Goal: Task Accomplishment & Management: Use online tool/utility

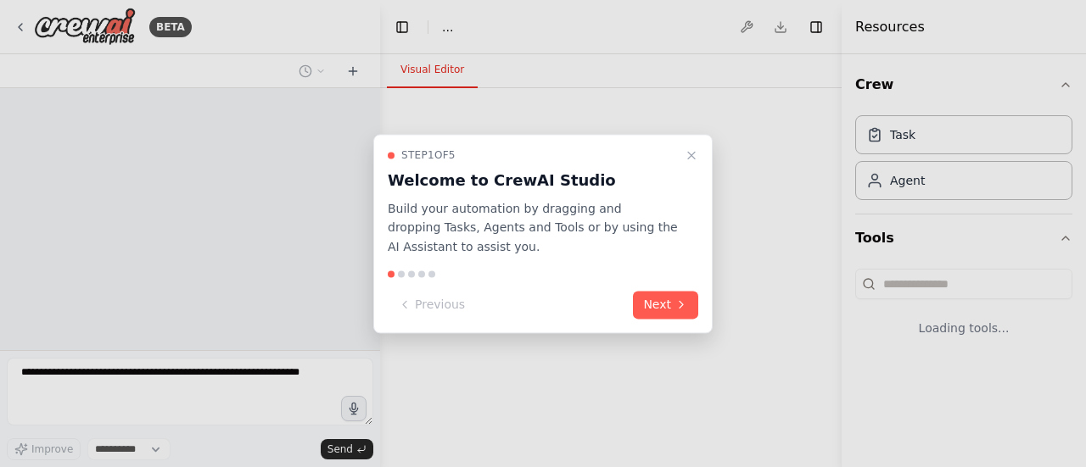
select select "****"
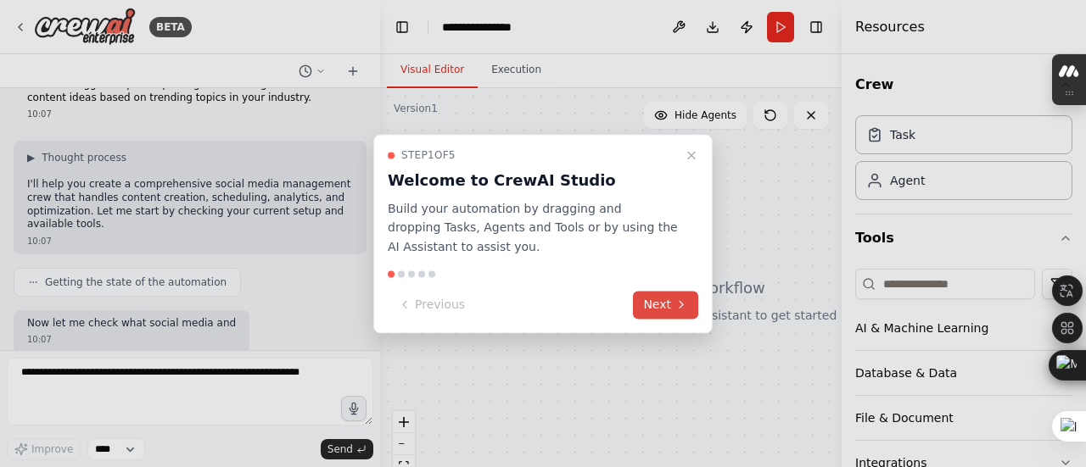
scroll to position [143, 0]
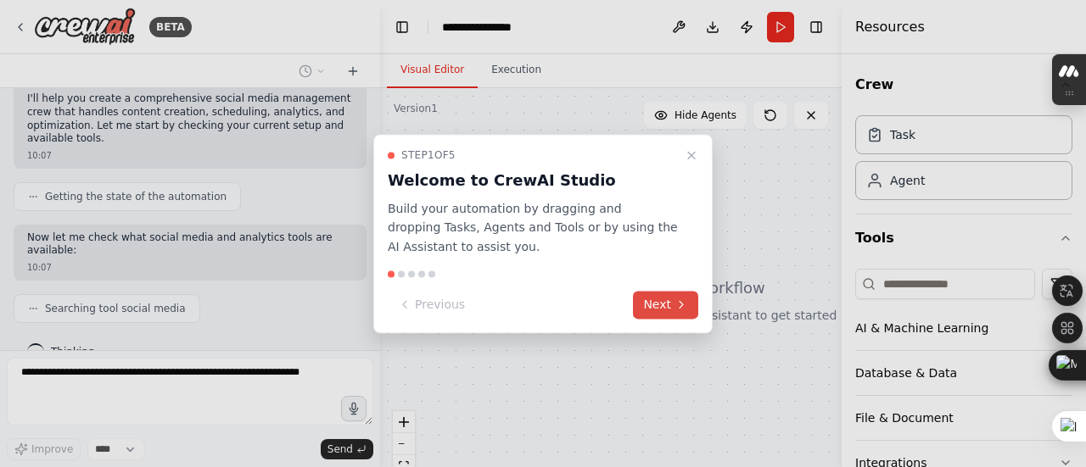
click at [673, 306] on button "Next" at bounding box center [665, 305] width 65 height 28
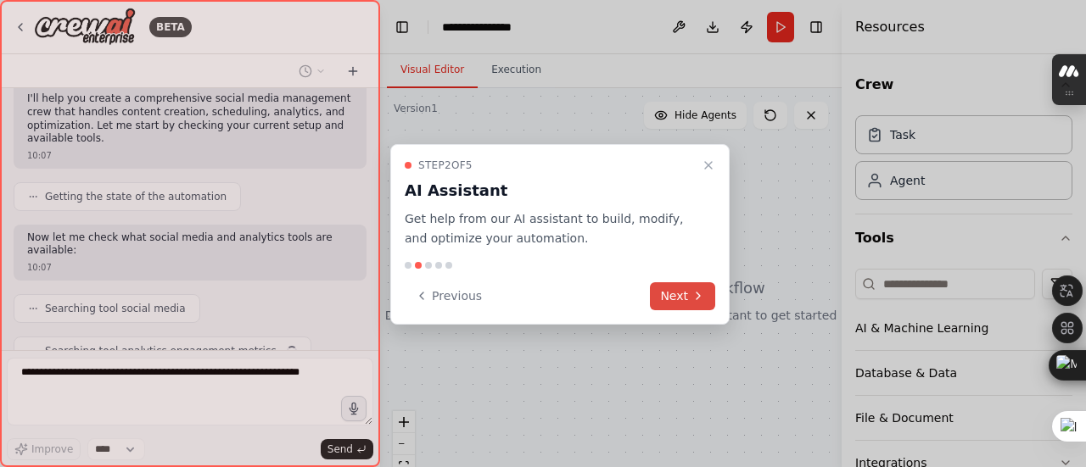
scroll to position [185, 0]
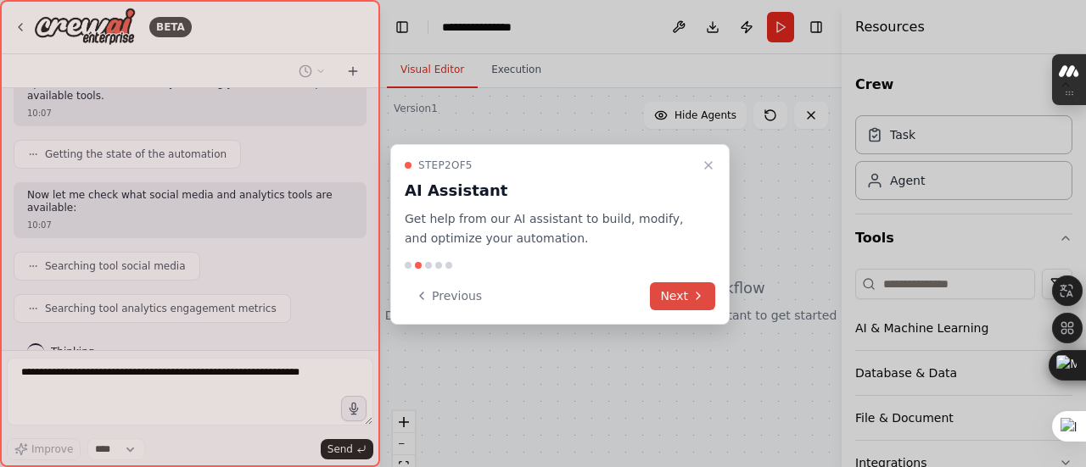
click at [673, 306] on button "Next" at bounding box center [682, 297] width 65 height 28
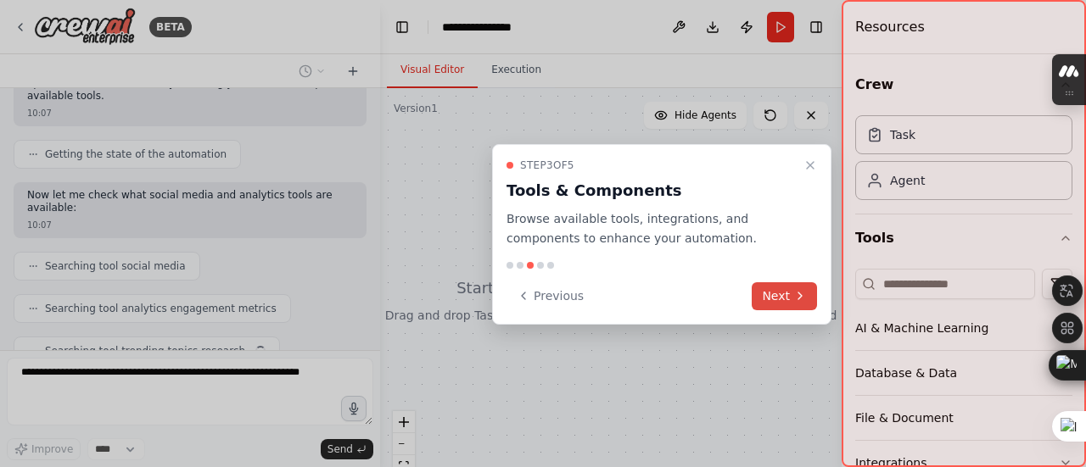
scroll to position [227, 0]
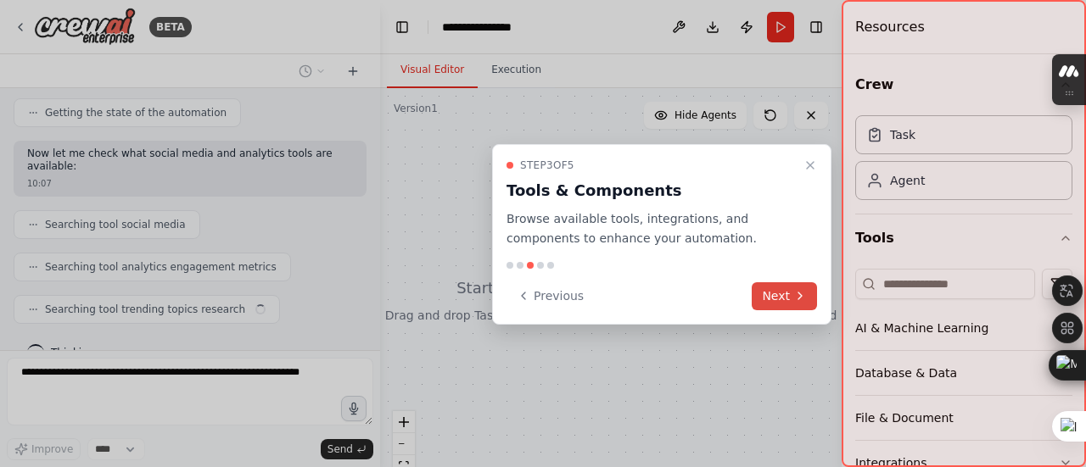
click at [764, 288] on button "Next" at bounding box center [784, 297] width 65 height 28
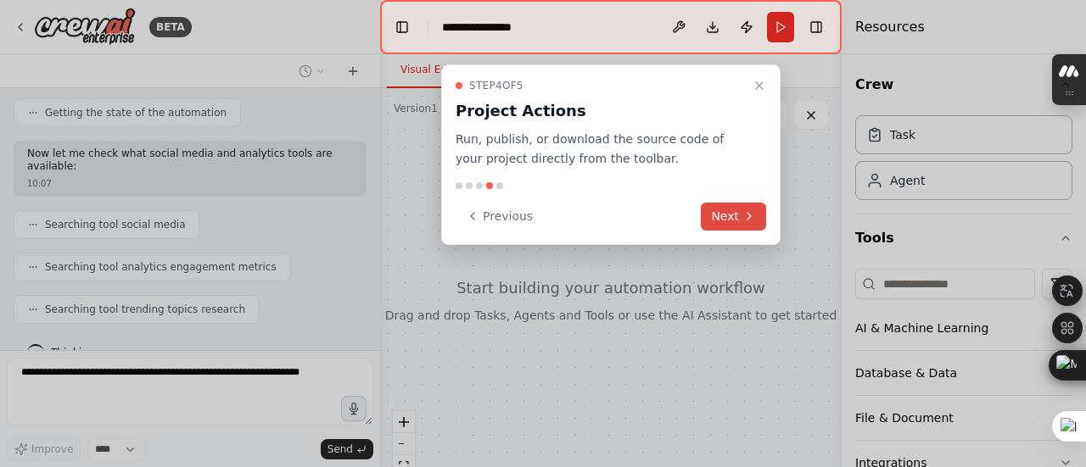
click at [736, 210] on button "Next" at bounding box center [733, 217] width 65 height 28
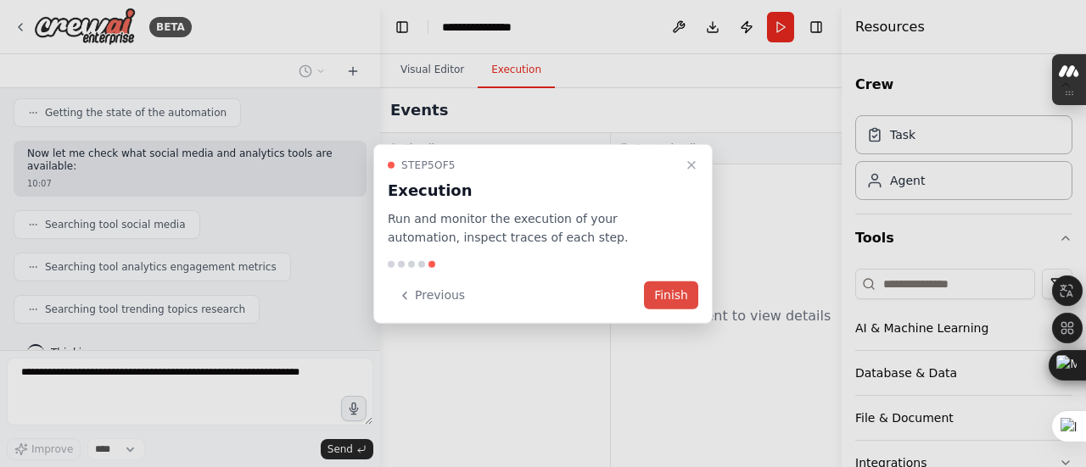
scroll to position [268, 0]
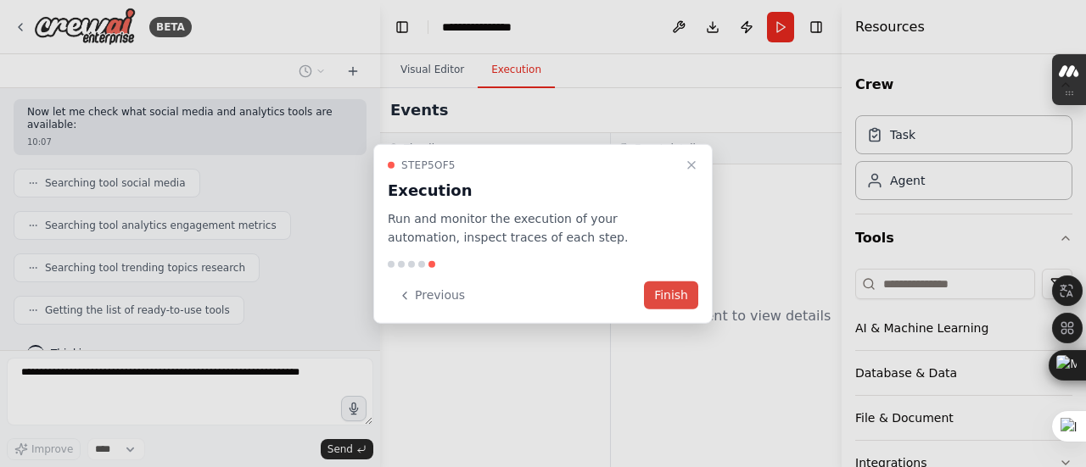
click at [667, 300] on button "Finish" at bounding box center [671, 296] width 54 height 28
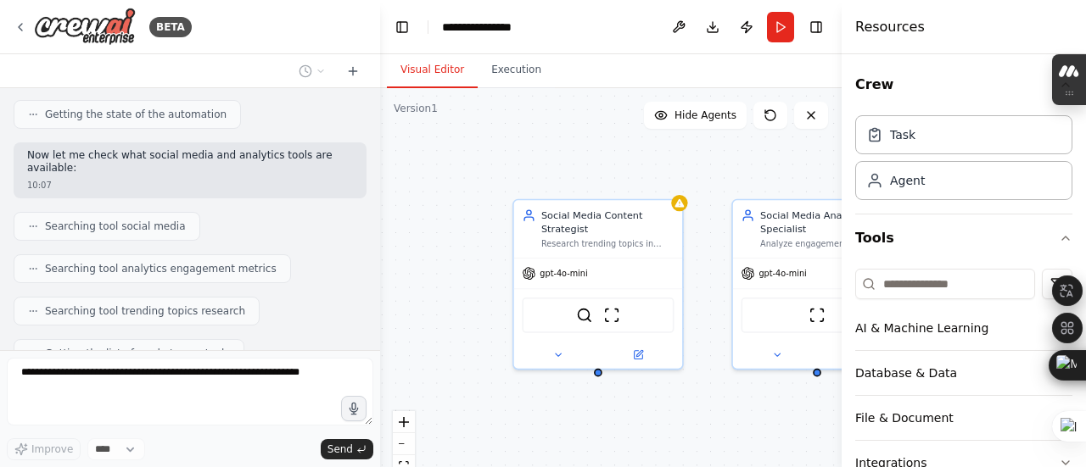
scroll to position [559, 0]
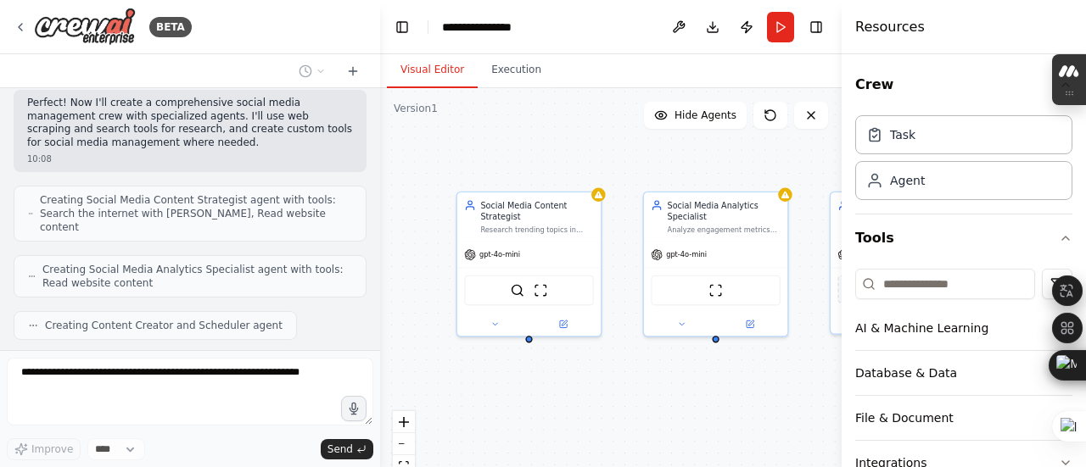
drag, startPoint x: 717, startPoint y: 374, endPoint x: 631, endPoint y: 350, distance: 88.9
click at [631, 350] on div "Social Media Content Strategist Research trending topics in {industry}, analyze…" at bounding box center [611, 300] width 462 height 424
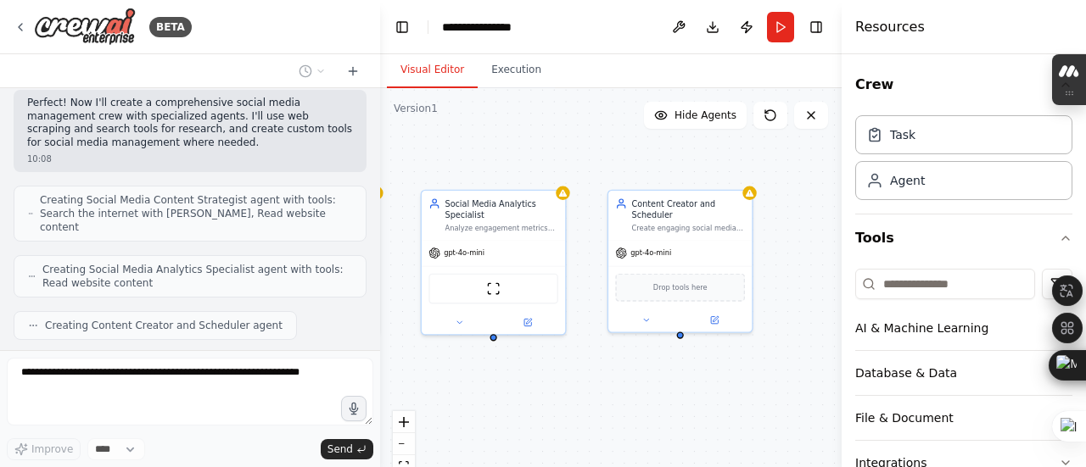
scroll to position [601, 0]
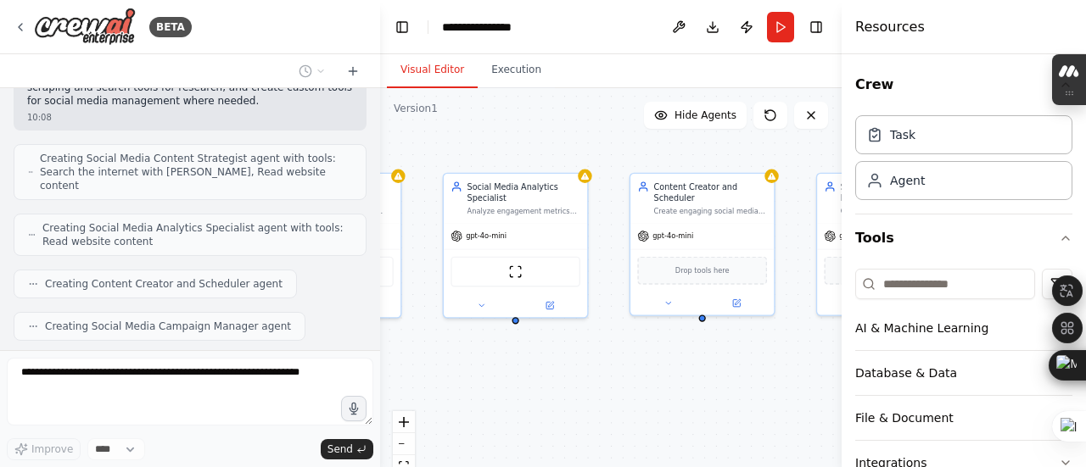
drag, startPoint x: 631, startPoint y: 350, endPoint x: 386, endPoint y: 327, distance: 246.3
click at [386, 327] on div "Social Media Content Strategist Research trending topics in {industry}, analyze…" at bounding box center [611, 300] width 462 height 424
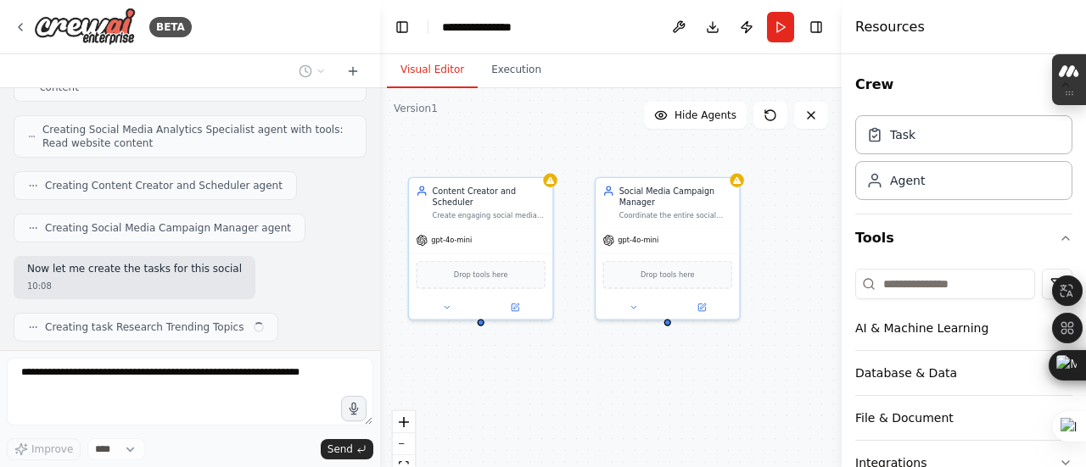
scroll to position [713, 0]
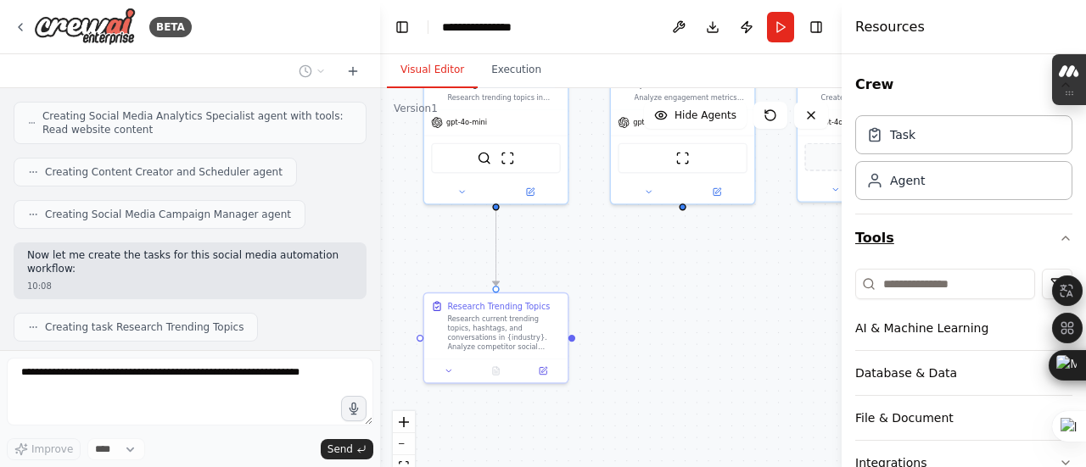
drag, startPoint x: 730, startPoint y: 342, endPoint x: 942, endPoint y: 233, distance: 238.3
click at [942, 233] on div "BETA Create a crew that schedules and publishes social media content across mul…" at bounding box center [543, 233] width 1086 height 467
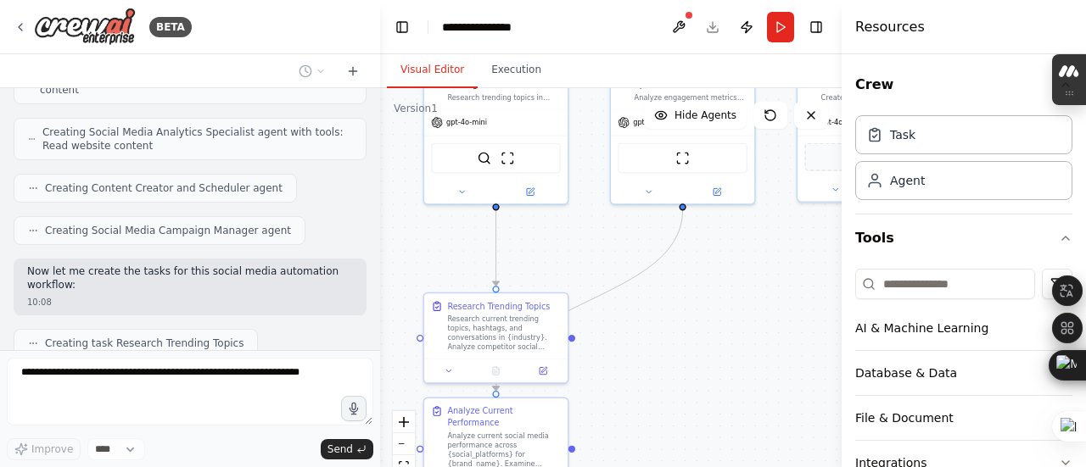
scroll to position [754, 0]
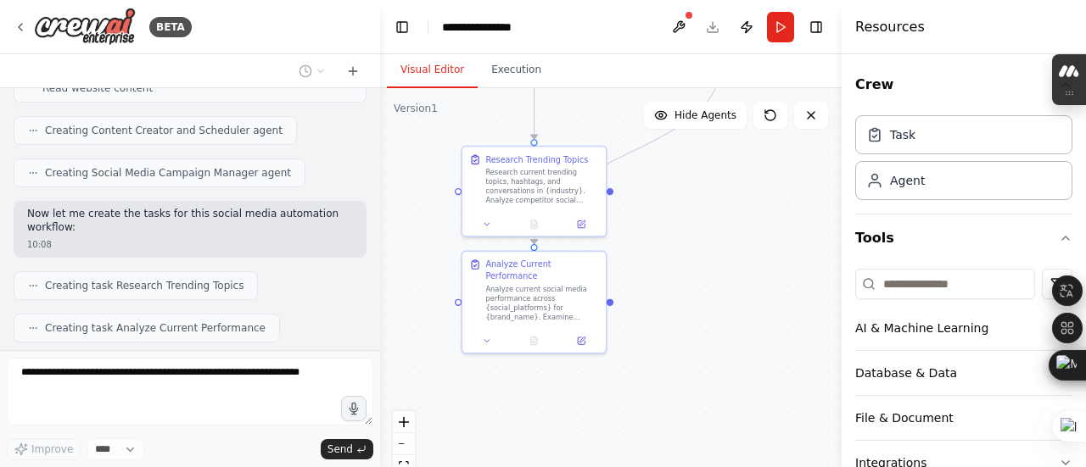
drag, startPoint x: 685, startPoint y: 364, endPoint x: 723, endPoint y: 217, distance: 151.6
click at [723, 217] on div ".deletable-edge-delete-btn { width: 20px; height: 20px; border: 0px solid #ffff…" at bounding box center [611, 300] width 462 height 424
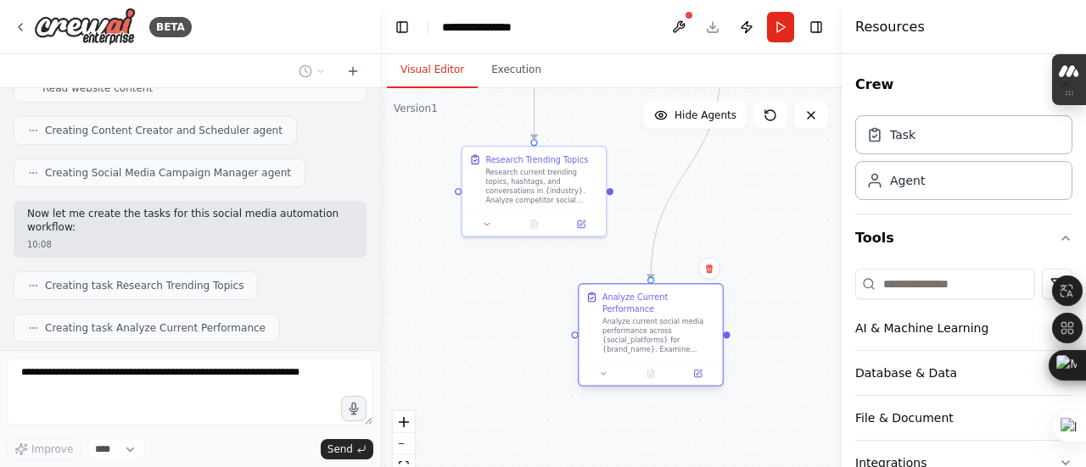
scroll to position [796, 0]
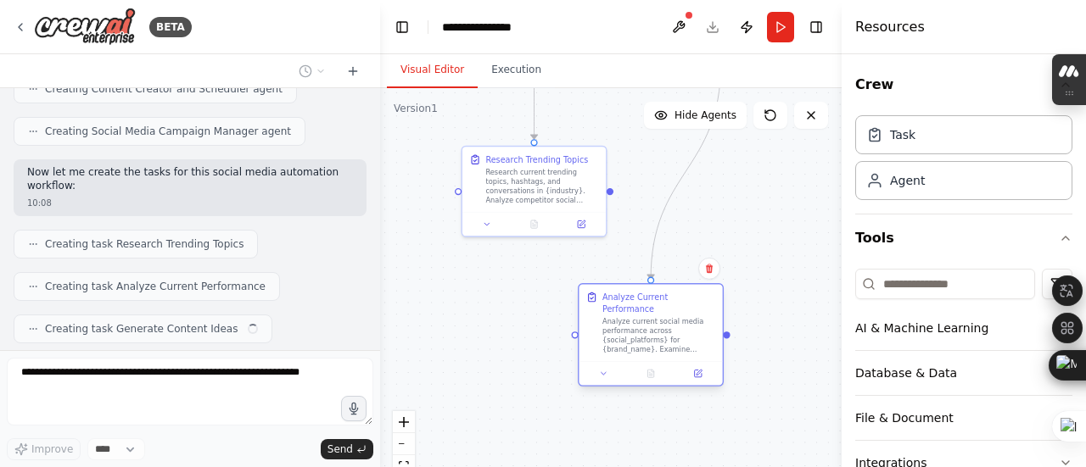
drag, startPoint x: 579, startPoint y: 276, endPoint x: 699, endPoint y: 320, distance: 127.5
click at [699, 320] on div "Analyze current social media performance across {social_platforms} for {brand_n…" at bounding box center [658, 335] width 113 height 37
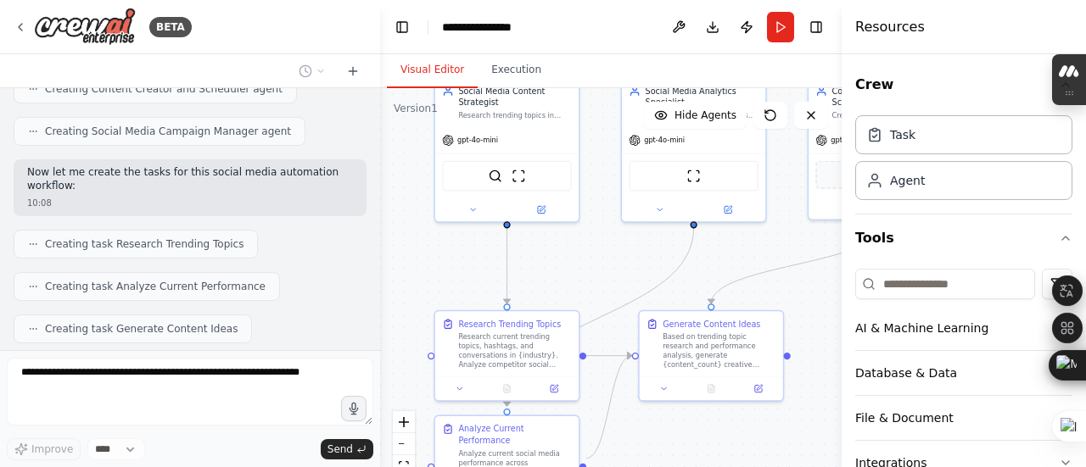
drag, startPoint x: 740, startPoint y: 325, endPoint x: 708, endPoint y: 507, distance: 185.1
click at [708, 467] on html "BETA Create a crew that schedules and publishes social media content across mul…" at bounding box center [543, 233] width 1086 height 467
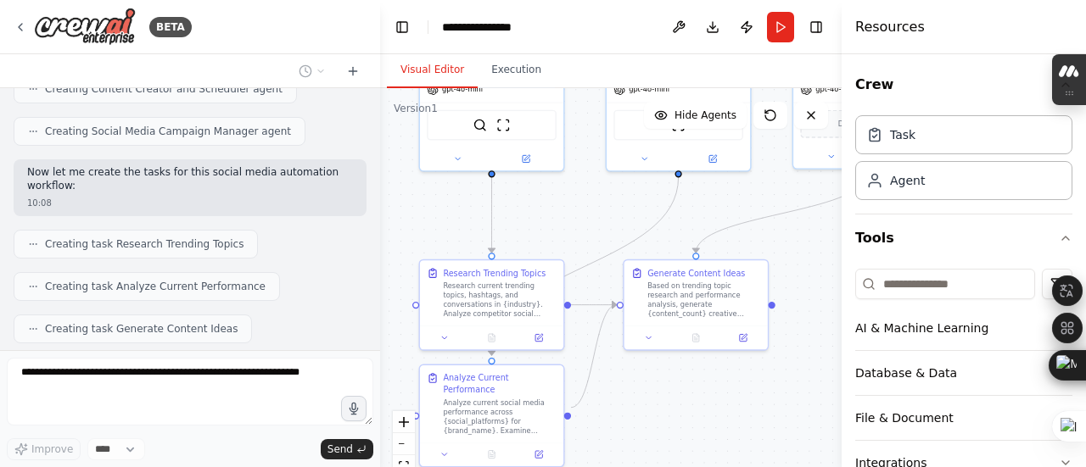
scroll to position [838, 0]
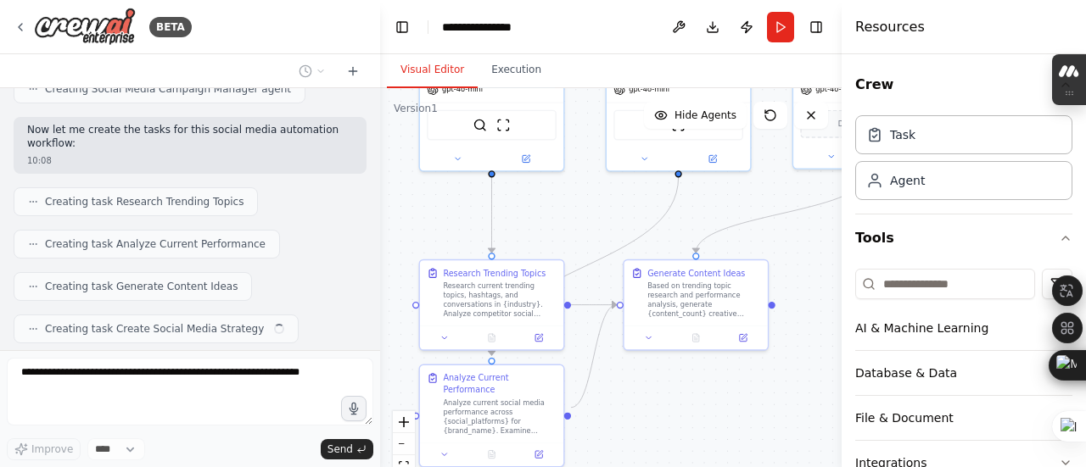
drag, startPoint x: 688, startPoint y: 433, endPoint x: 677, endPoint y: 364, distance: 69.6
click at [677, 364] on div ".deletable-edge-delete-btn { width: 20px; height: 20px; border: 0px solid #ffff…" at bounding box center [611, 300] width 462 height 424
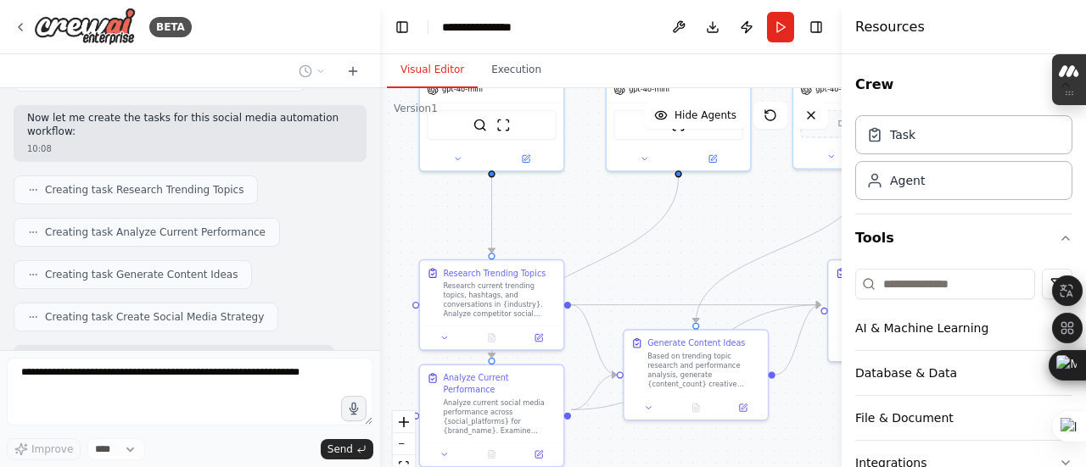
scroll to position [937, 0]
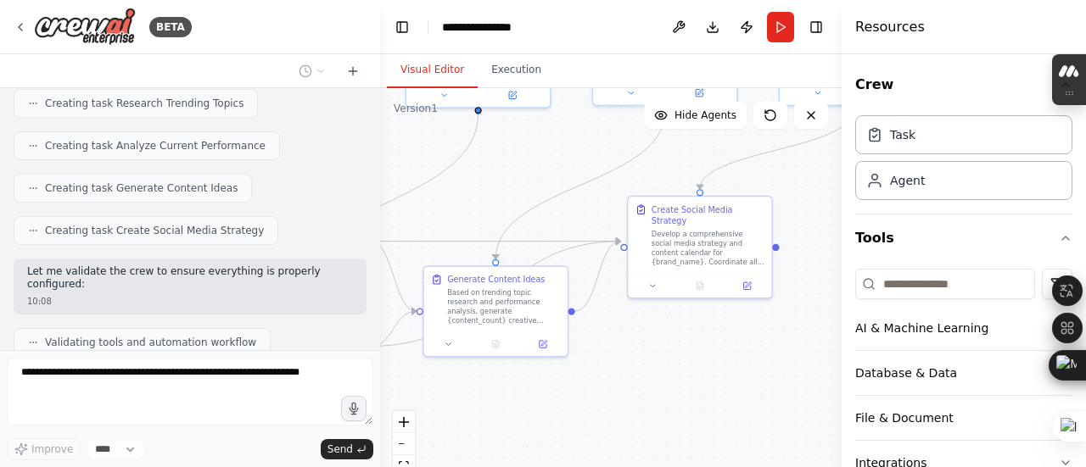
drag, startPoint x: 777, startPoint y: 283, endPoint x: 545, endPoint y: 213, distance: 242.6
click at [545, 213] on div ".deletable-edge-delete-btn { width: 20px; height: 20px; border: 0px solid #ffff…" at bounding box center [611, 300] width 462 height 424
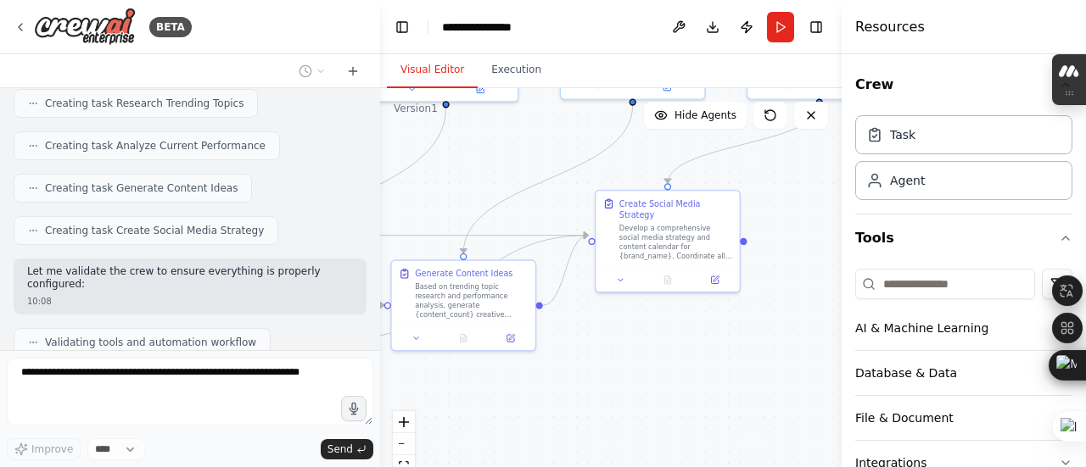
scroll to position [1035, 0]
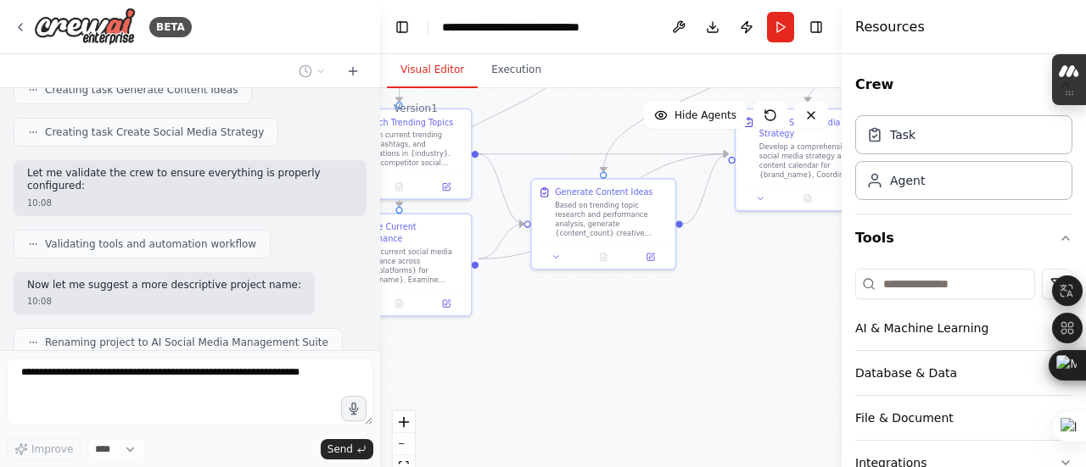
drag, startPoint x: 661, startPoint y: 344, endPoint x: 801, endPoint y: 263, distance: 161.9
click at [801, 263] on div ".deletable-edge-delete-btn { width: 20px; height: 20px; border: 0px solid #ffff…" at bounding box center [611, 300] width 462 height 424
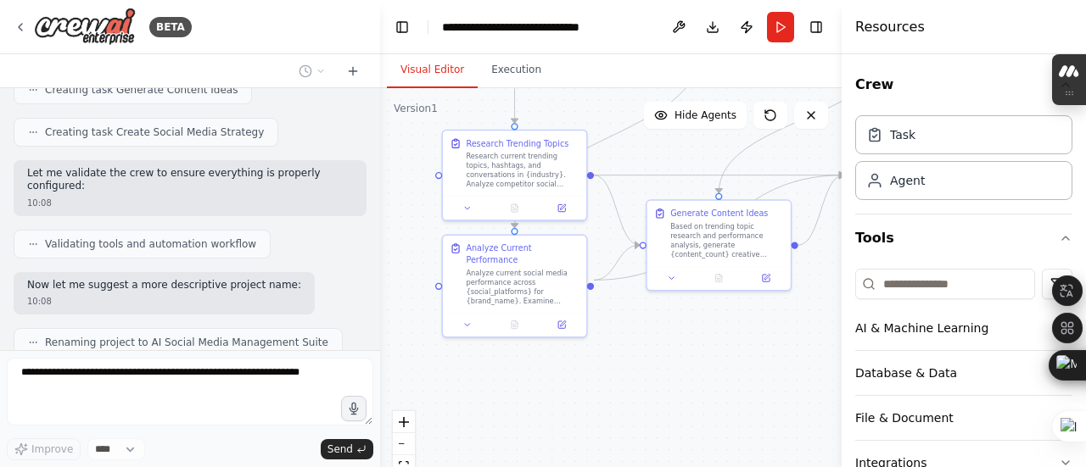
drag, startPoint x: 801, startPoint y: 263, endPoint x: 916, endPoint y: 284, distance: 117.3
click at [916, 284] on div "BETA Create a crew that schedules and publishes social media content across mul…" at bounding box center [543, 233] width 1086 height 467
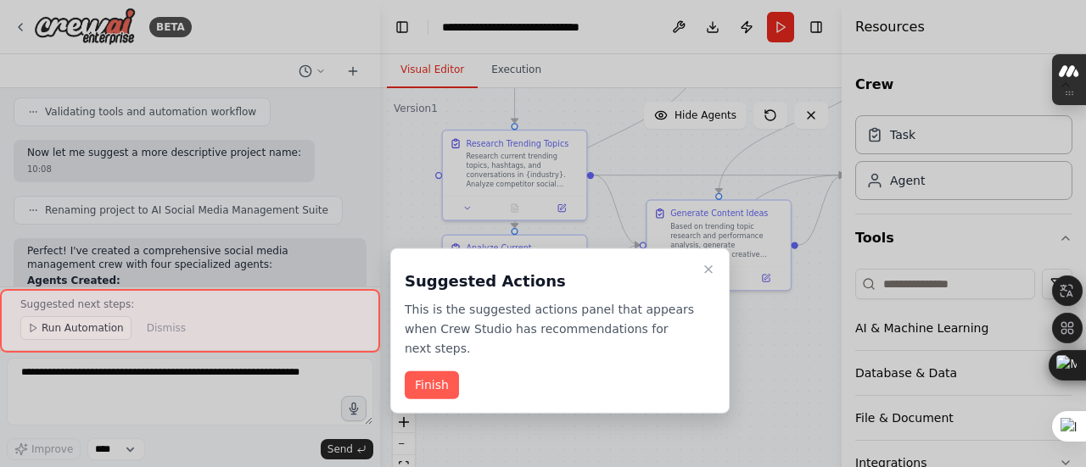
click at [675, 377] on div "Suggested Actions This is the suggested actions panel that appears when Crew St…" at bounding box center [559, 331] width 339 height 165
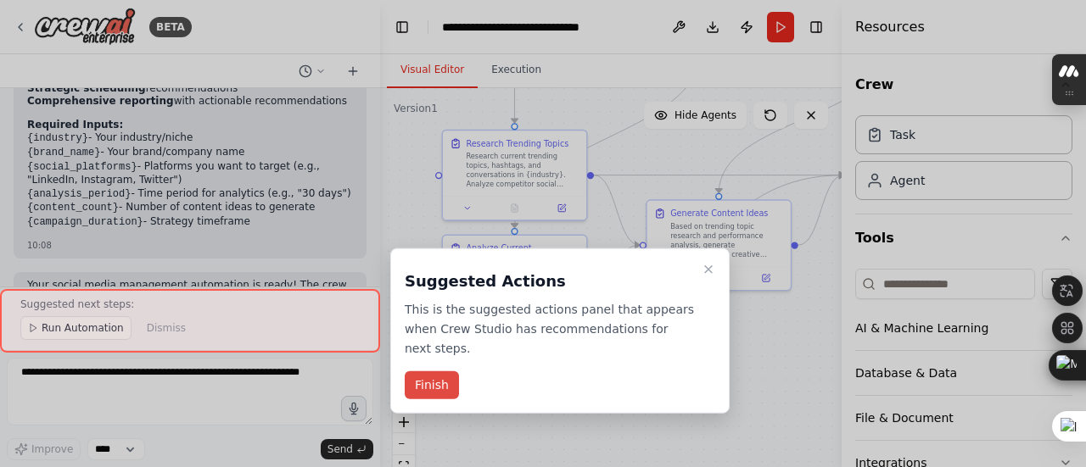
scroll to position [1670, 0]
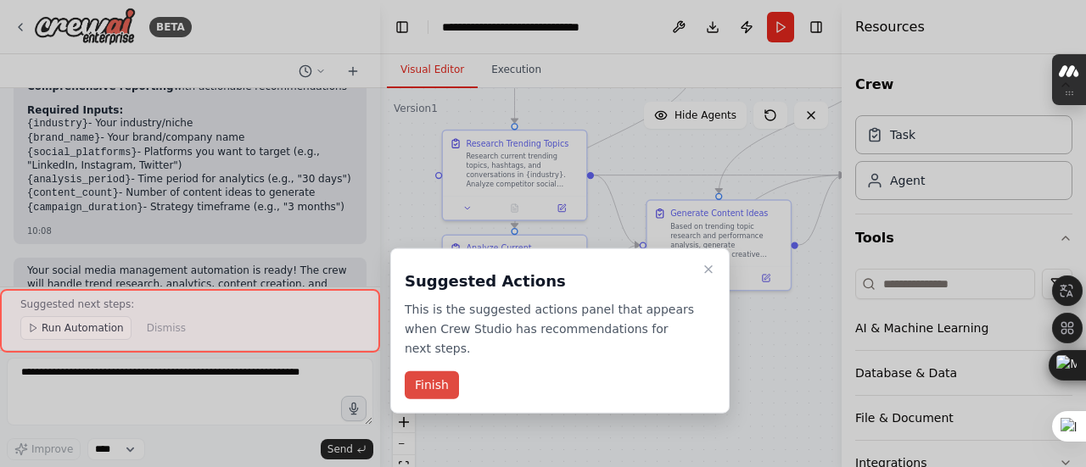
click at [423, 372] on button "Finish" at bounding box center [432, 386] width 54 height 28
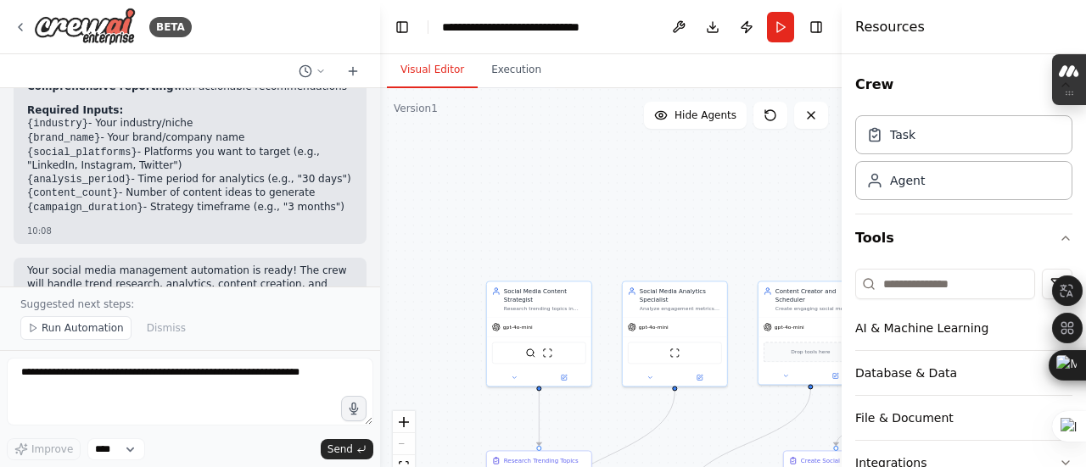
drag, startPoint x: 623, startPoint y: 152, endPoint x: 622, endPoint y: 417, distance: 264.7
click at [622, 417] on div ".deletable-edge-delete-btn { width: 20px; height: 20px; border: 0px solid #ffff…" at bounding box center [611, 300] width 462 height 424
click at [53, 330] on span "Run Automation" at bounding box center [83, 329] width 82 height 14
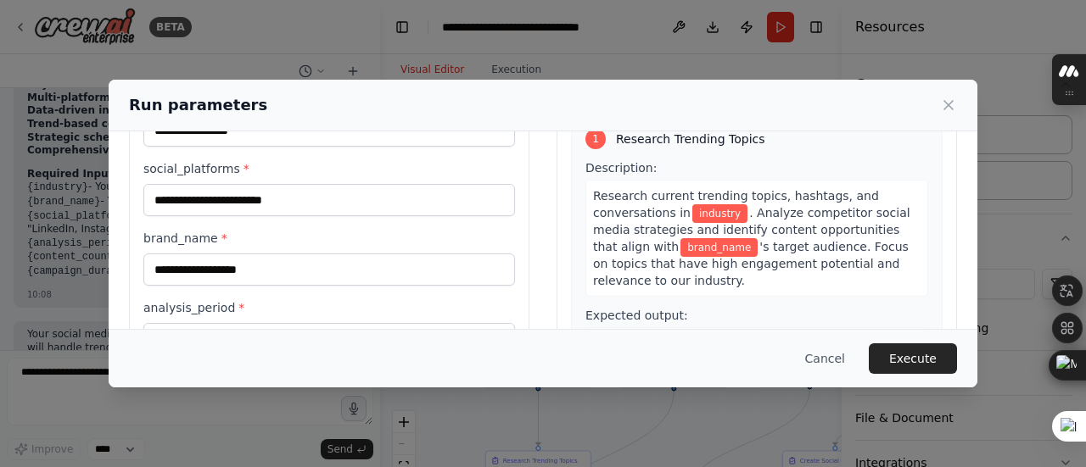
scroll to position [0, 0]
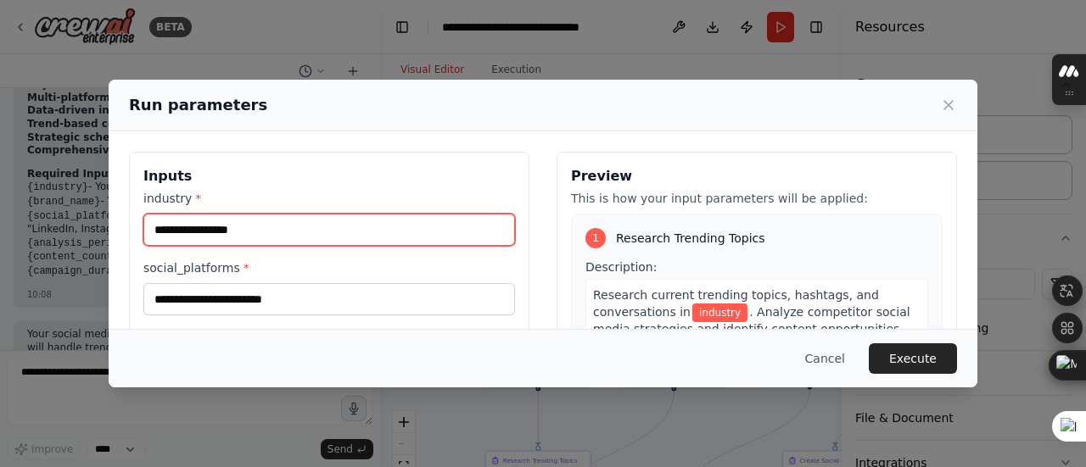
click at [431, 235] on input "industry *" at bounding box center [329, 230] width 372 height 32
type input "*"
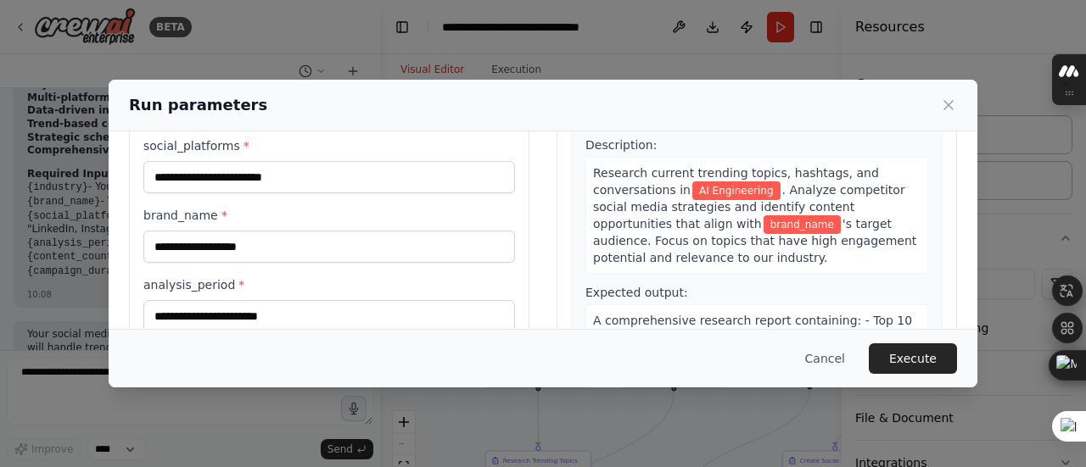
type input "**********"
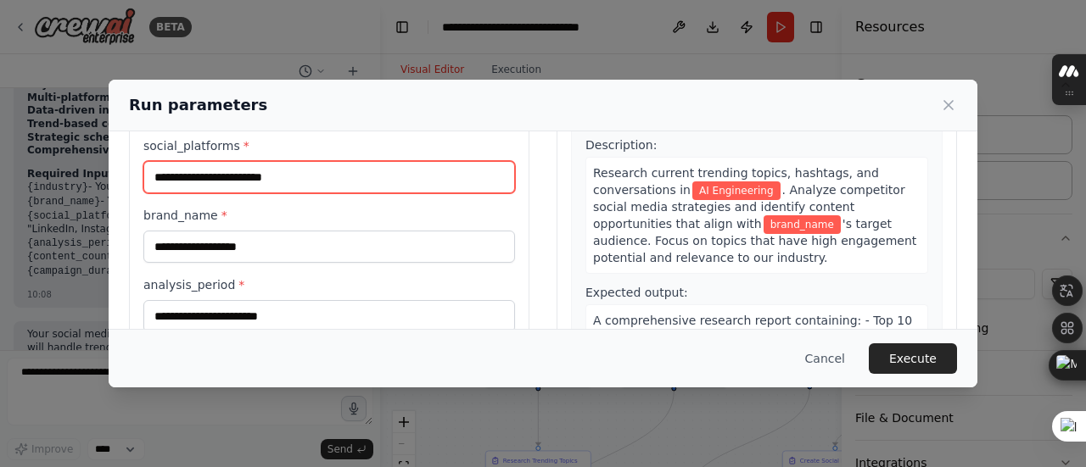
click at [304, 171] on input "social_platforms *" at bounding box center [329, 177] width 372 height 32
type input "*********"
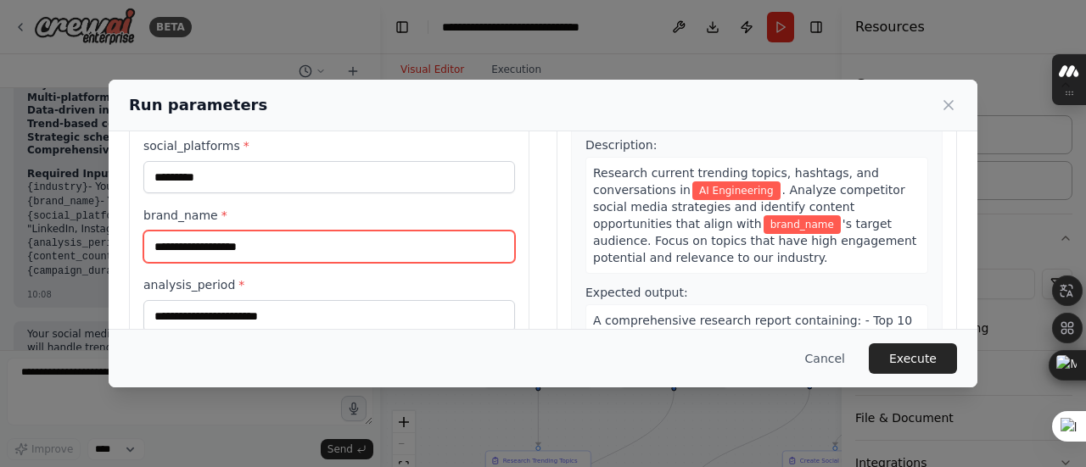
click at [272, 242] on input "brand_name *" at bounding box center [329, 247] width 372 height 32
type input "*"
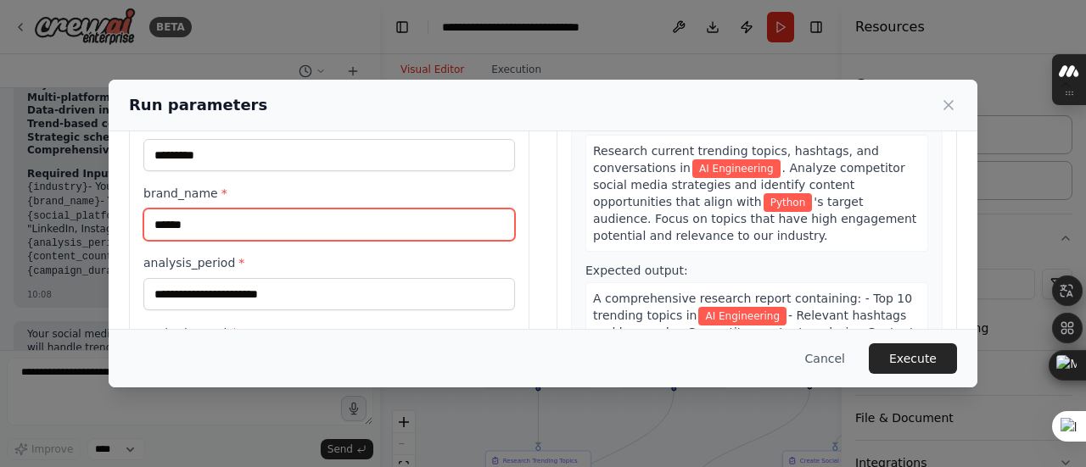
scroll to position [146, 0]
type input "******"
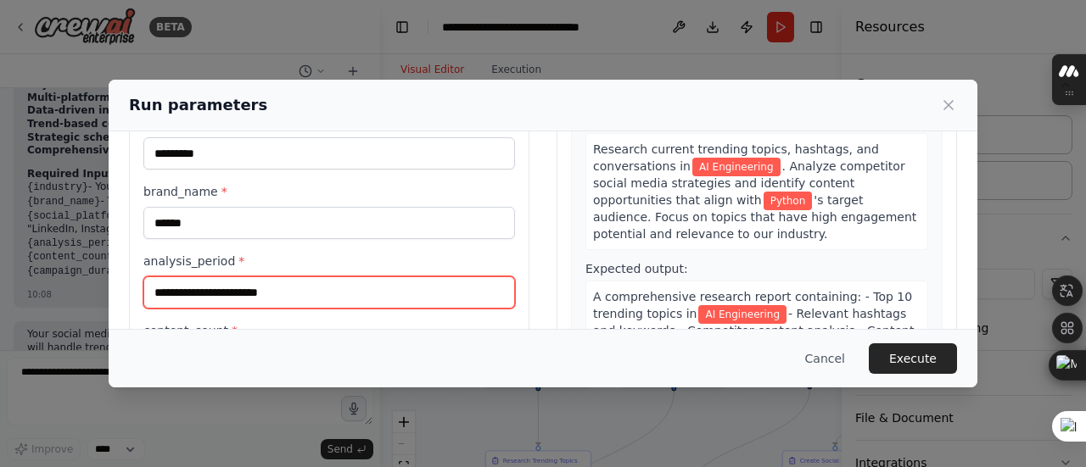
click at [271, 288] on input "analysis_period *" at bounding box center [329, 293] width 372 height 32
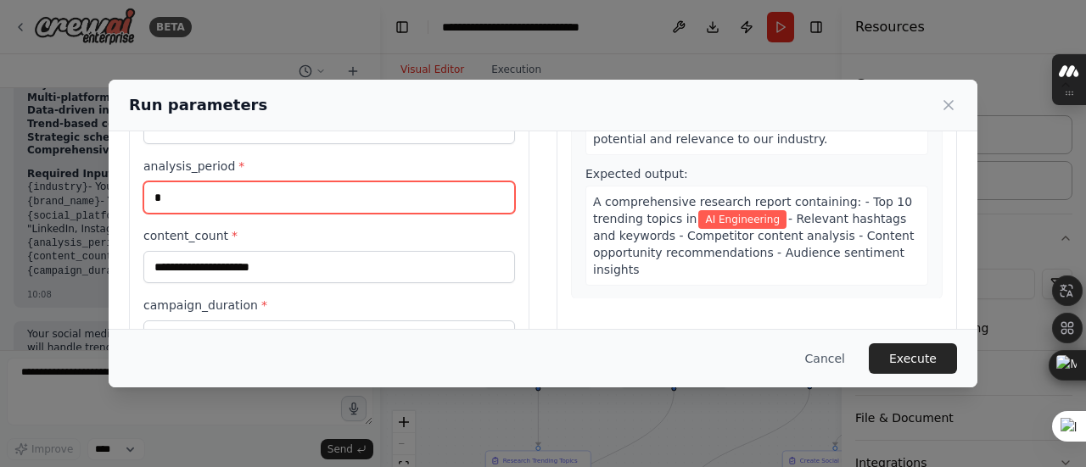
scroll to position [294, 0]
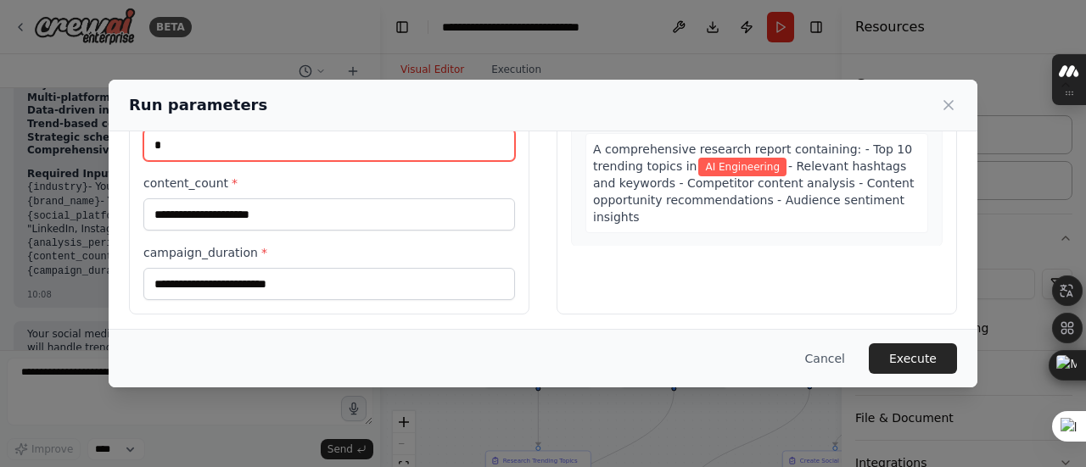
type input "*"
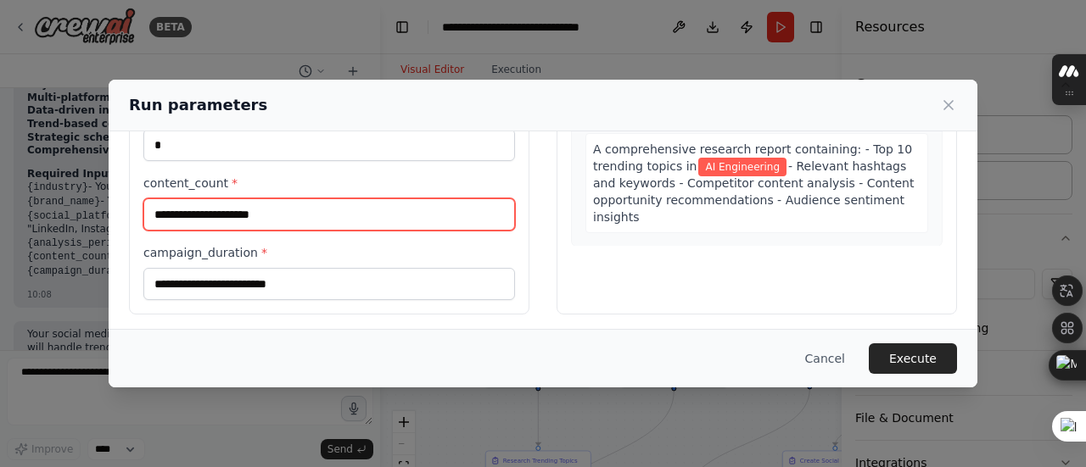
click at [242, 215] on input "content_count *" at bounding box center [329, 215] width 372 height 32
type input "*"
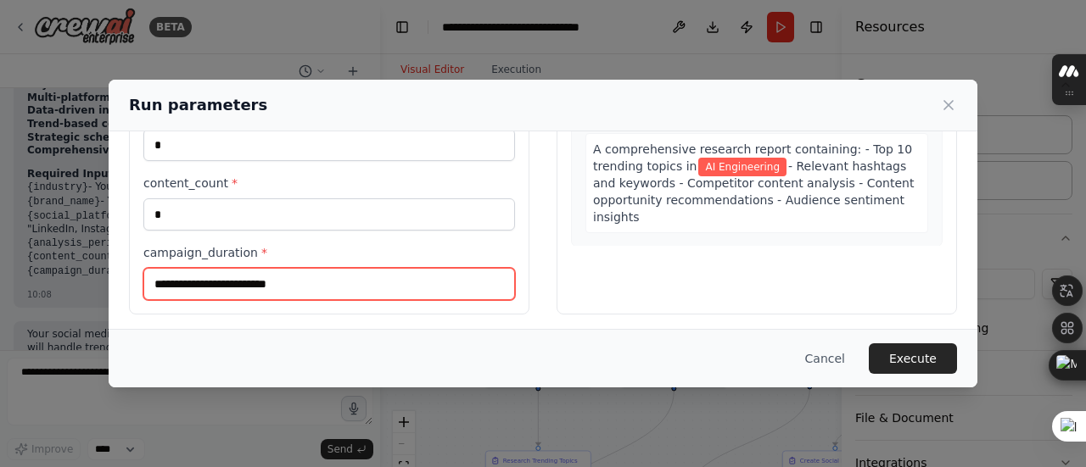
click at [256, 283] on input "campaign_duration *" at bounding box center [329, 284] width 372 height 32
type input "*"
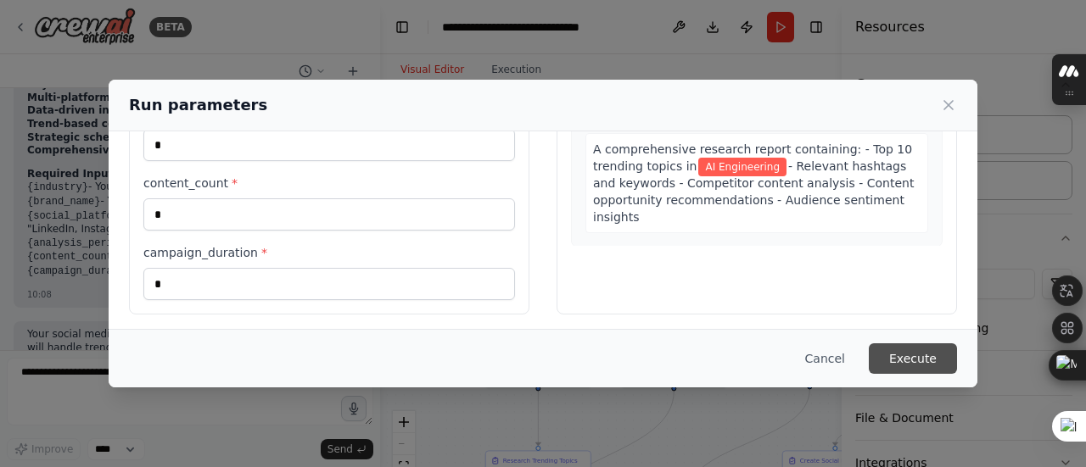
click at [917, 357] on button "Execute" at bounding box center [913, 359] width 88 height 31
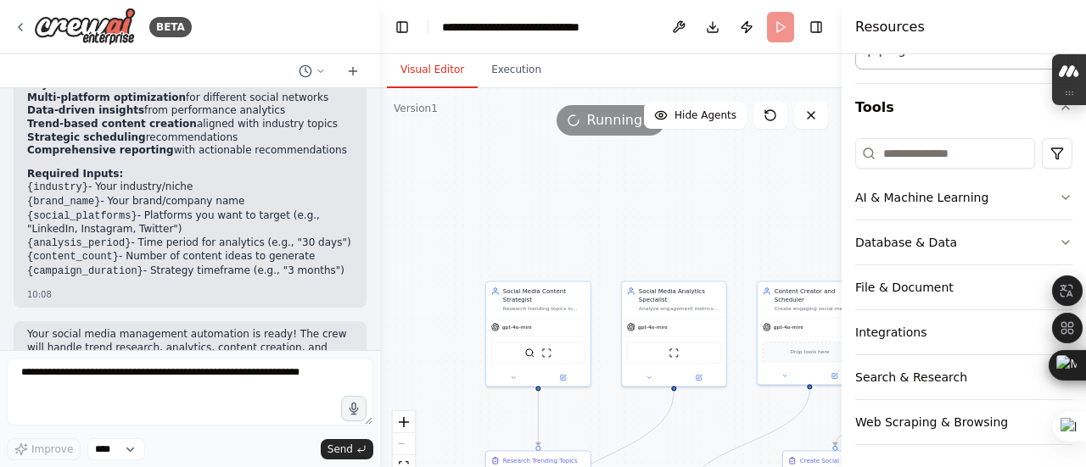
scroll to position [132, 0]
click at [1062, 196] on icon "button" at bounding box center [1065, 195] width 7 height 3
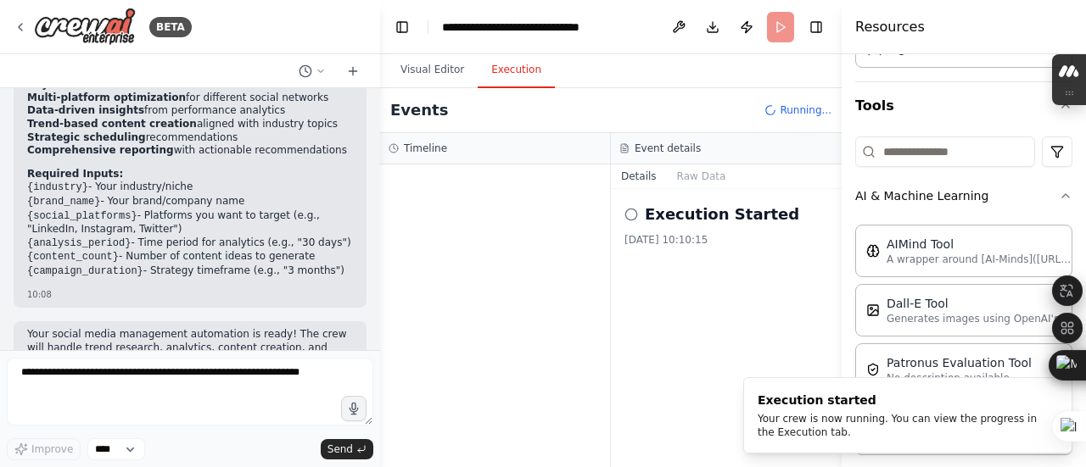
click at [503, 74] on button "Execution" at bounding box center [516, 71] width 77 height 36
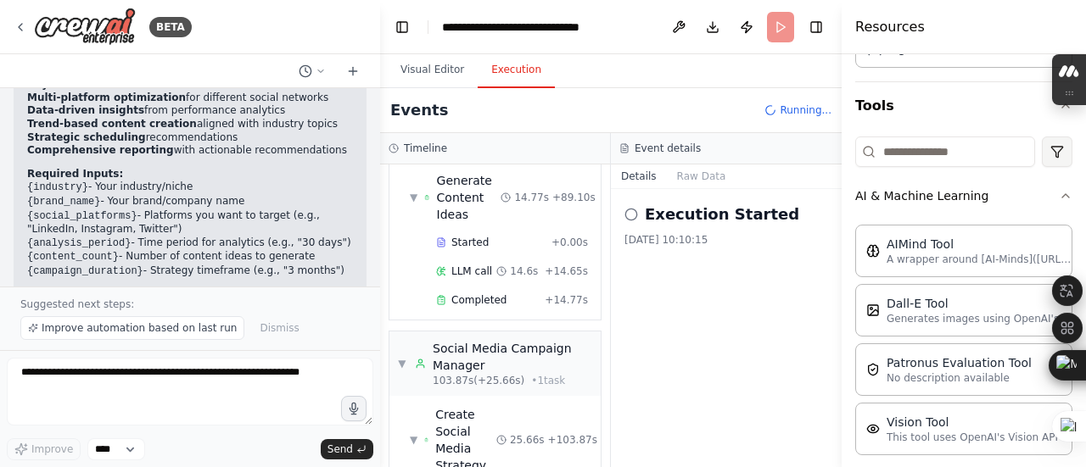
scroll to position [1465, 0]
